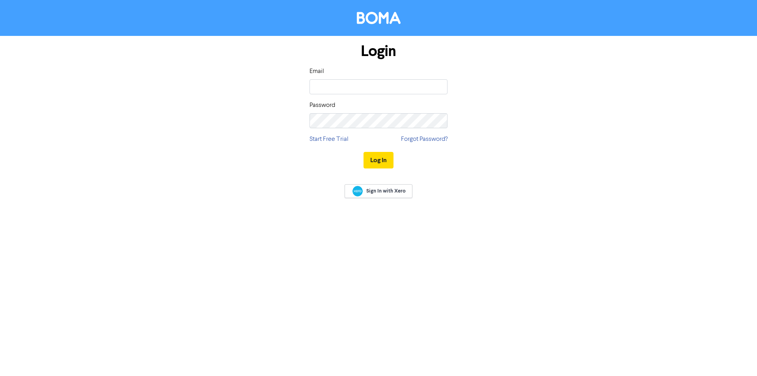
click at [340, 78] on div "Email" at bounding box center [379, 81] width 138 height 28
drag, startPoint x: 345, startPoint y: 90, endPoint x: 233, endPoint y: 24, distance: 129.7
click at [345, 90] on input "email" at bounding box center [379, 86] width 138 height 15
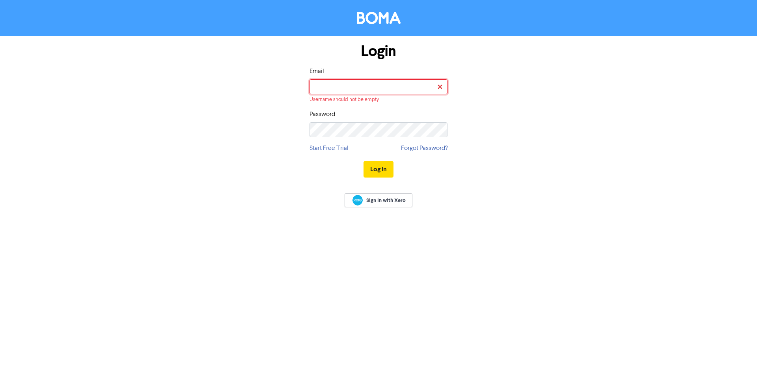
click at [421, 86] on input "email" at bounding box center [379, 86] width 138 height 15
type input "[EMAIL_ADDRESS][DOMAIN_NAME]"
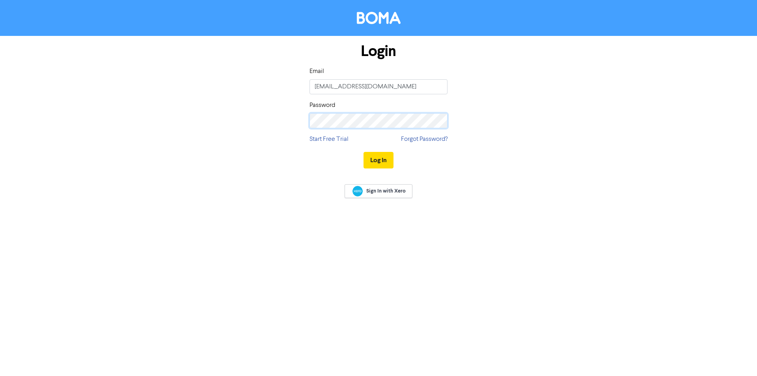
click at [364, 152] on button "Log In" at bounding box center [379, 160] width 30 height 17
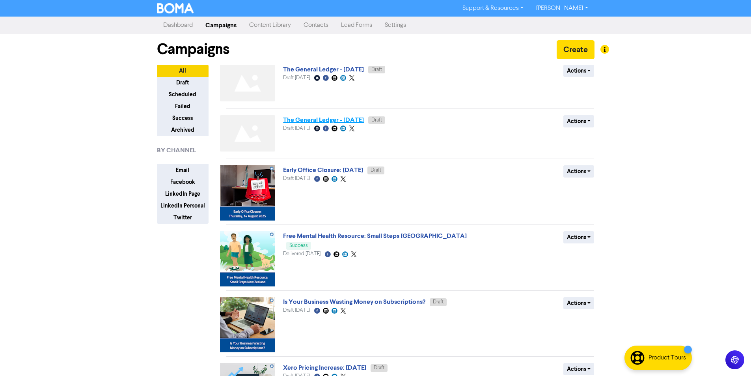
click at [332, 122] on link "The General Ledger - [DATE]" at bounding box center [323, 120] width 81 height 8
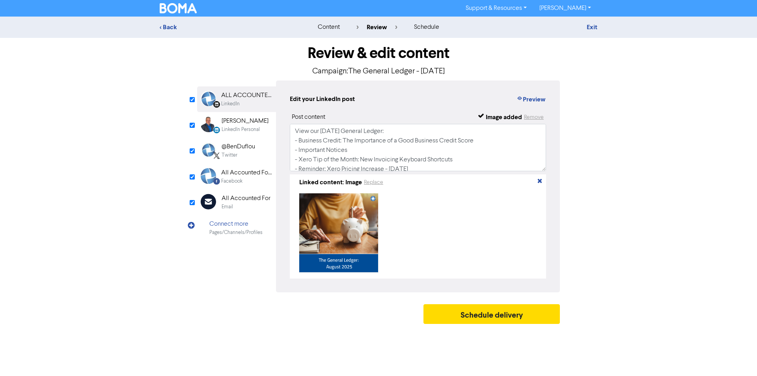
click at [252, 201] on div "All Accounted For" at bounding box center [246, 198] width 49 height 9
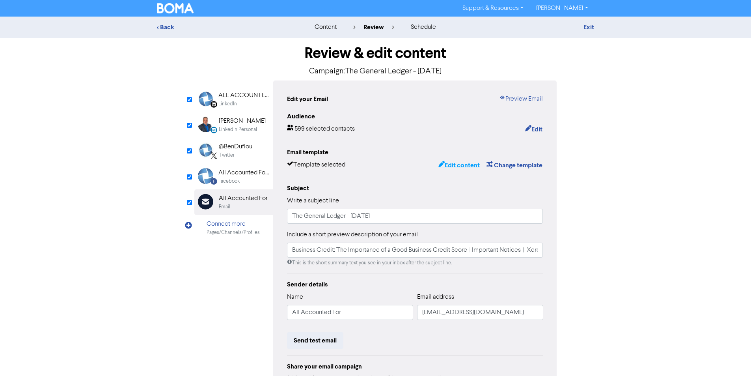
click at [465, 163] on button "Edit content" at bounding box center [459, 165] width 42 height 10
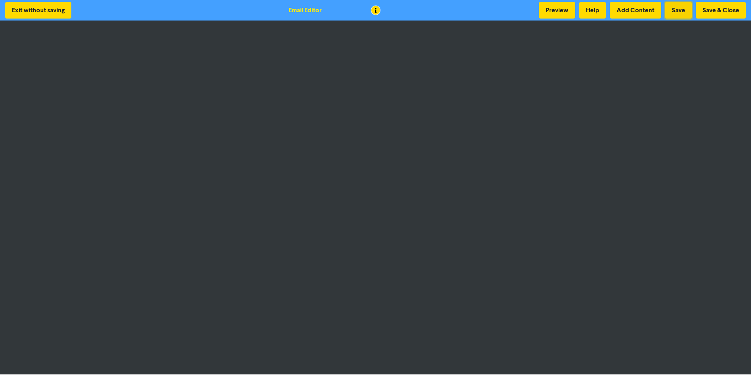
click at [669, 12] on button "Save" at bounding box center [678, 10] width 27 height 17
click at [674, 8] on button "Save" at bounding box center [678, 10] width 27 height 17
click at [684, 10] on button "Save" at bounding box center [678, 10] width 27 height 17
click at [684, 14] on button "Save" at bounding box center [678, 10] width 27 height 17
click at [686, 10] on button "Save" at bounding box center [678, 10] width 27 height 17
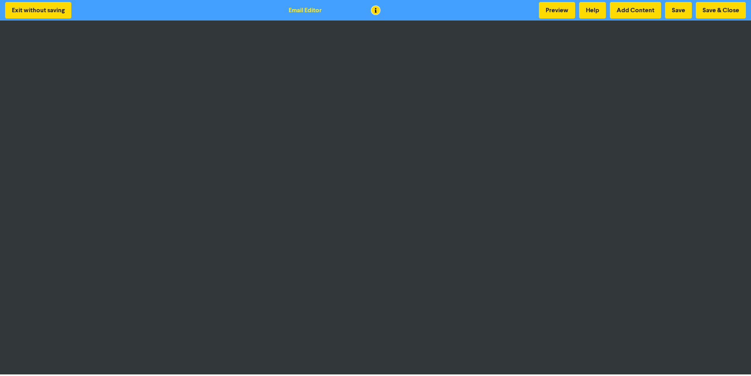
scroll to position [1, 0]
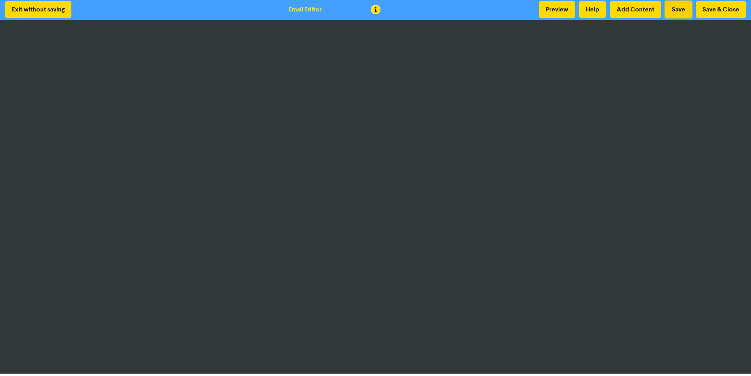
click at [670, 6] on button "Save" at bounding box center [678, 9] width 27 height 17
drag, startPoint x: 724, startPoint y: 10, endPoint x: 681, endPoint y: 6, distance: 42.8
click at [721, 9] on button "Save & Close" at bounding box center [721, 9] width 50 height 17
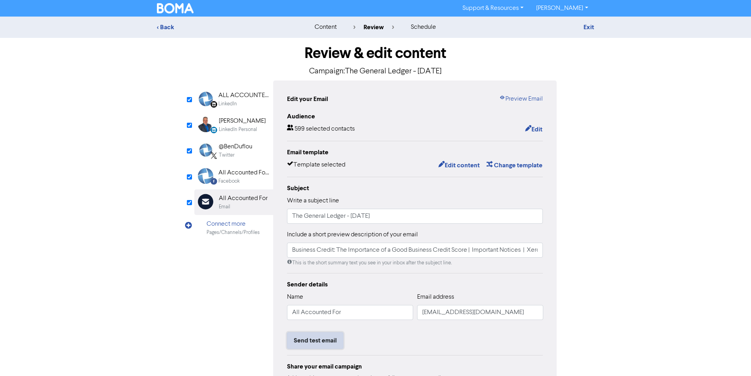
click at [326, 340] on button "Send test email" at bounding box center [315, 340] width 56 height 17
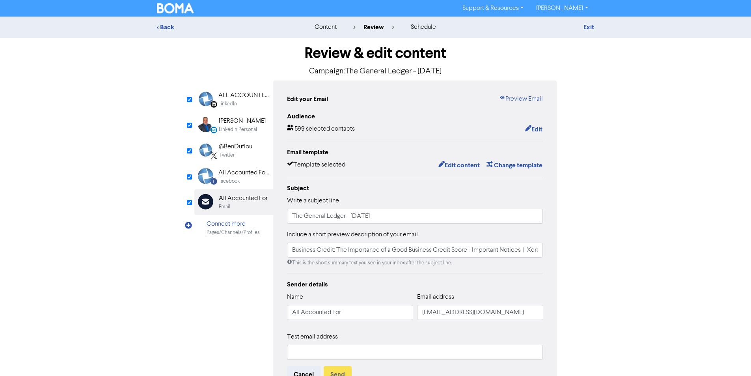
click at [358, 341] on div "Test email address" at bounding box center [415, 346] width 256 height 28
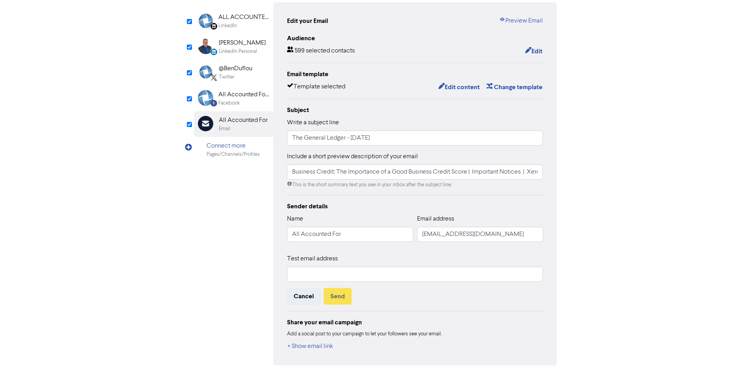
scroll to position [79, 0]
drag, startPoint x: 359, startPoint y: 280, endPoint x: 368, endPoint y: 278, distance: 8.5
click at [359, 280] on input "text" at bounding box center [415, 273] width 256 height 15
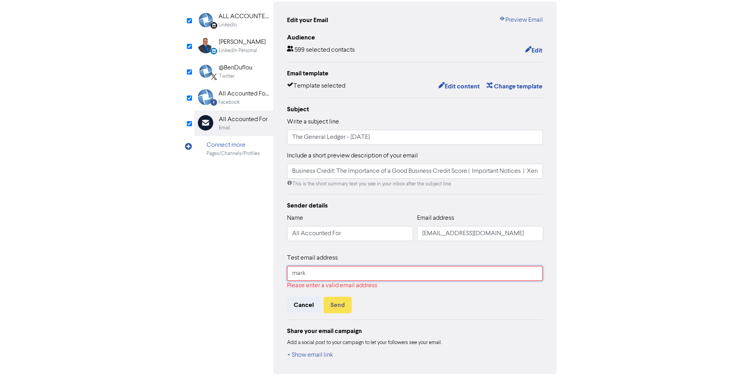
type input "[EMAIL_ADDRESS][DOMAIN_NAME]"
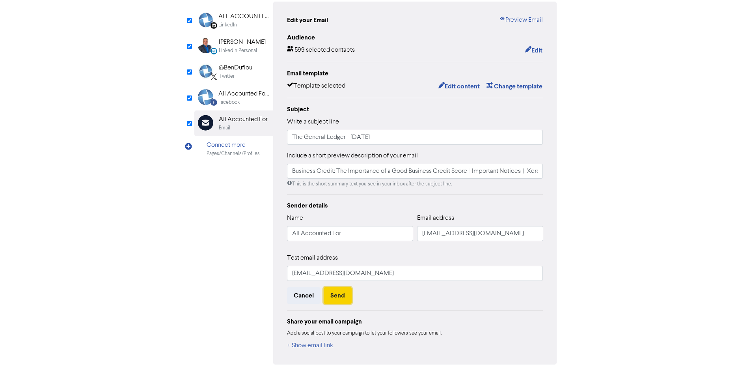
click at [349, 296] on button "Send" at bounding box center [338, 295] width 28 height 17
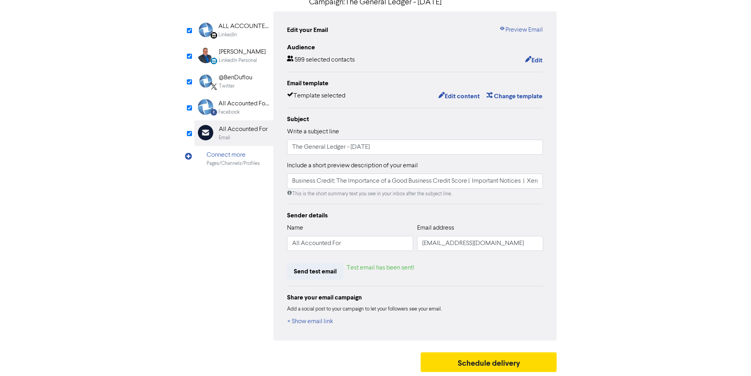
scroll to position [70, 0]
click at [457, 99] on button "Edit content" at bounding box center [459, 96] width 42 height 10
